Goal: Find specific page/section: Find specific page/section

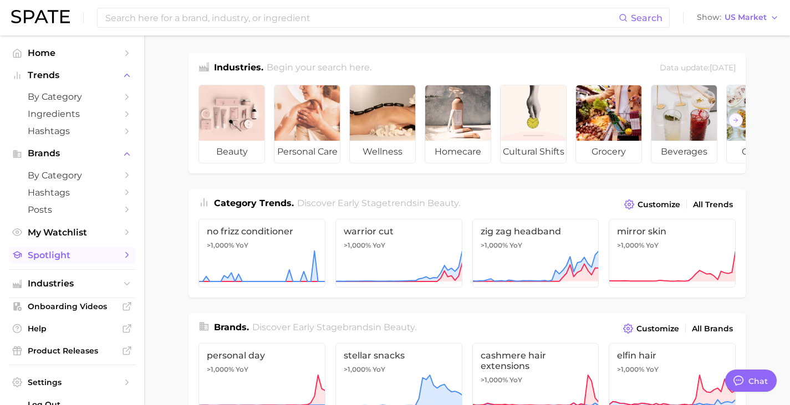
click at [55, 258] on span "Spotlight" at bounding box center [72, 255] width 89 height 11
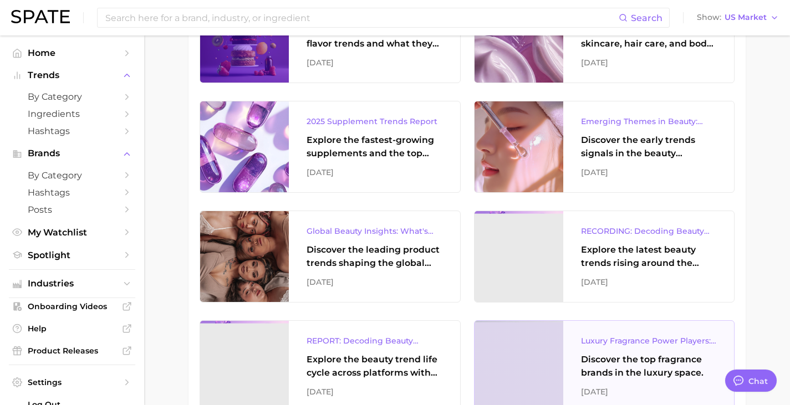
scroll to position [777, 0]
